Goal: Task Accomplishment & Management: Use online tool/utility

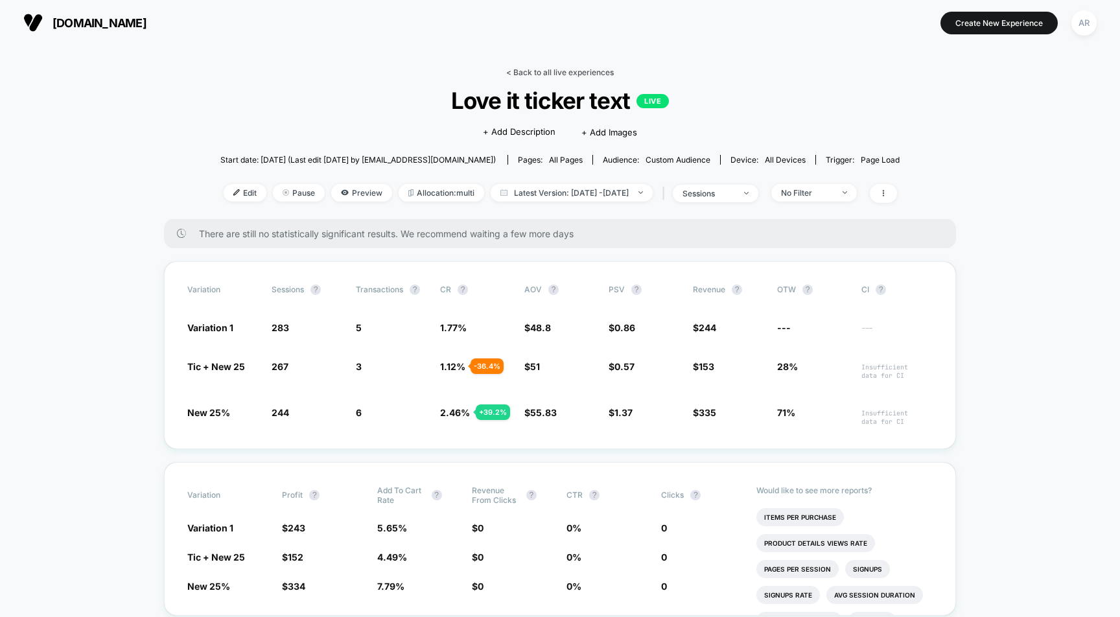
click at [597, 69] on link "< Back to all live experiences" at bounding box center [560, 72] width 108 height 10
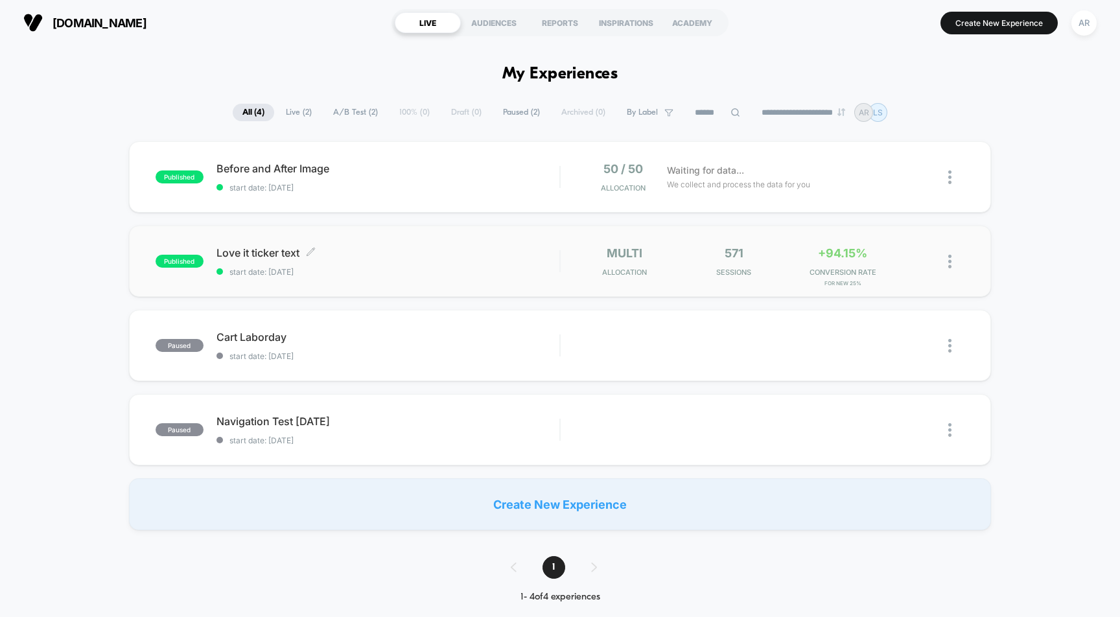
click at [354, 254] on span "Love it ticker text Click to edit experience details" at bounding box center [389, 252] width 344 height 13
